Goal: Information Seeking & Learning: Learn about a topic

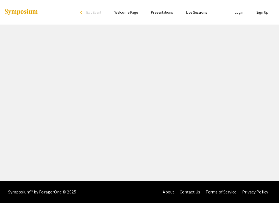
select select "custom"
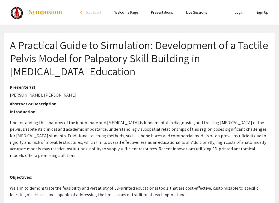
type input "0"
select select "custom"
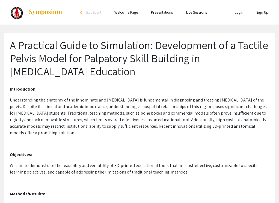
scroll to position [27, 0]
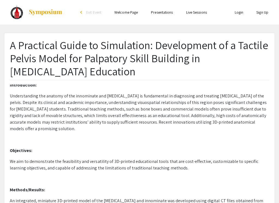
type input "1"
select select "auto"
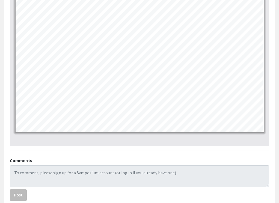
scroll to position [65, 0]
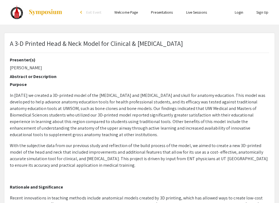
select select "custom"
type input "0"
select select "auto"
type input "1"
select select "auto"
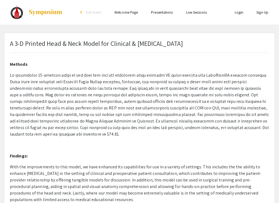
scroll to position [201, 0]
